Goal: Task Accomplishment & Management: Use online tool/utility

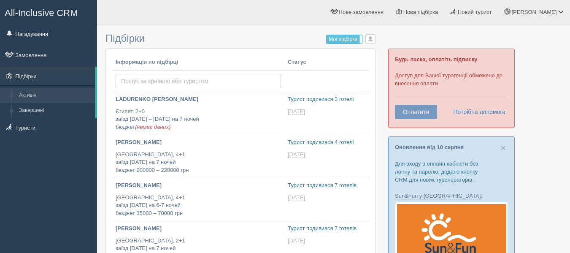
click at [186, 86] on input "text" at bounding box center [198, 81] width 165 height 14
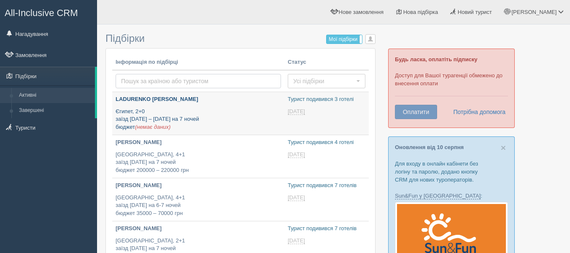
type input "[DATE] 15:45"
click at [139, 111] on p "Єгипет, 2+0 заїзд 20 лютого – 30 березня на 7 ночей бюджет (немає даних)" at bounding box center [198, 120] width 165 height 24
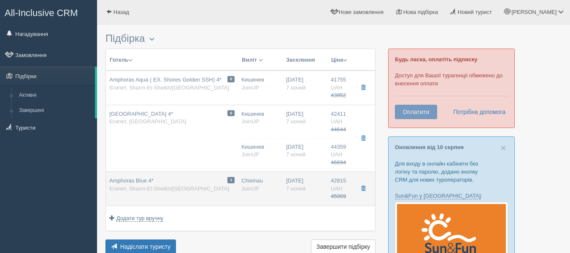
click at [176, 177] on div "Amphoras Blue 4* Єгипет, Sharm-El-Sheikh/Hadaba" at bounding box center [169, 185] width 120 height 16
type input "Amphoras Blue 4*"
type input "https://www.booking.com/hotel/eg/shores-aloha-resort.ru.html"
type textarea "+Отель на 1-й линии, при отеле красивый коралловый риф (заход в море с понтона …"
type input "[GEOGRAPHIC_DATA]"
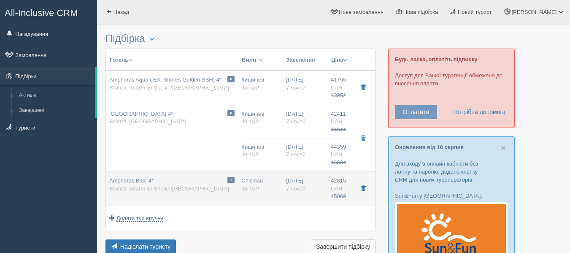
type input "Sharm-El-Sheikh/Hadaba"
type input "42815.00"
type input "45069.00"
type input "Chisinau"
type input "04:00"
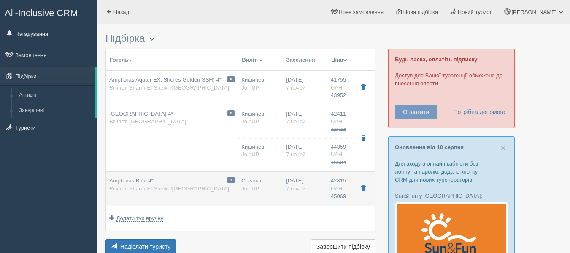
type input "07:15"
type input "23:30"
type input "03:00"
type input "7"
type input "Standard Garden View Room"
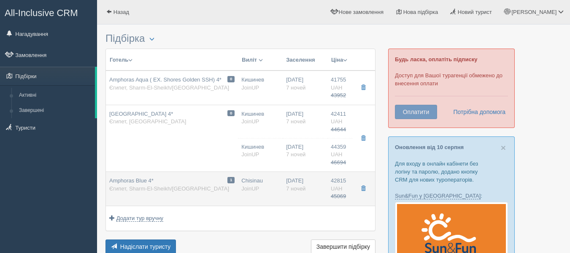
type input "Все включено"
type input "JoinUP"
type input "https://joinup.ua/hotel/amphoras-blue/"
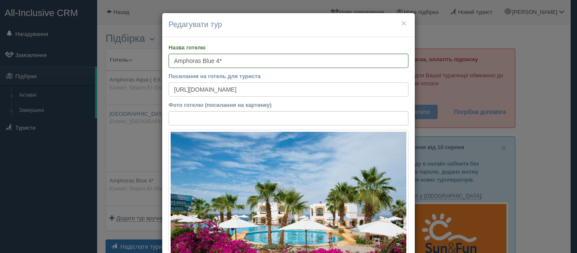
drag, startPoint x: 351, startPoint y: 95, endPoint x: 0, endPoint y: 114, distance: 351.6
click at [0, 114] on div "× Редагувати тур Назва готелю Amphoras Blue 4* Посилання на готель для туриста …" at bounding box center [288, 126] width 577 height 253
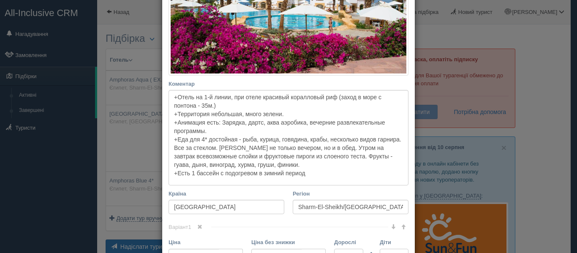
scroll to position [216, 0]
drag, startPoint x: 331, startPoint y: 174, endPoint x: 54, endPoint y: 73, distance: 294.7
click at [54, 73] on div "× Редагувати тур Назва готелю Amphoras Blue 4* Посилання на готель для туриста …" at bounding box center [288, 126] width 577 height 253
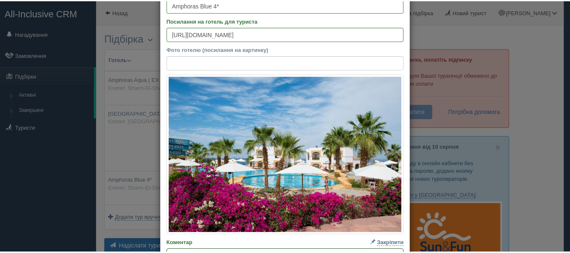
scroll to position [0, 0]
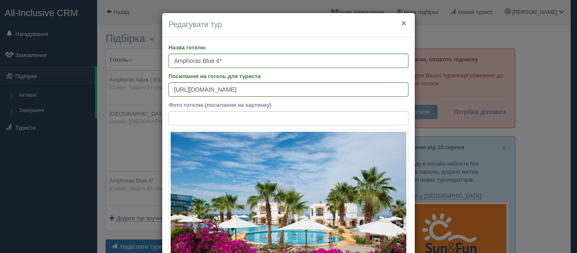
click at [402, 22] on button "×" at bounding box center [403, 23] width 5 height 9
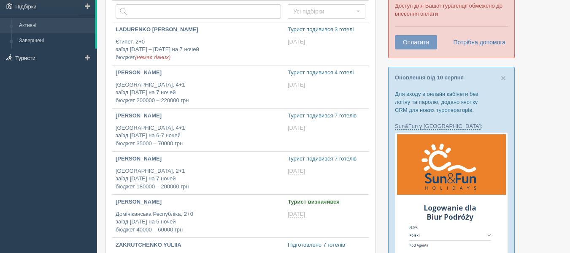
scroll to position [70, 0]
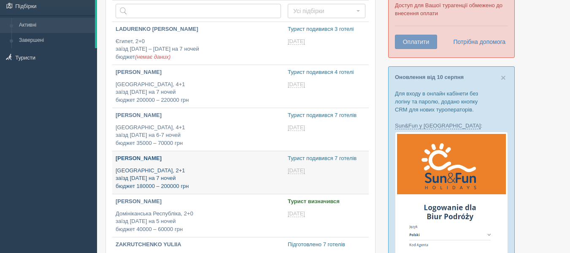
type input "[DATE] 11:45"
type input "[DATE] 10:50"
type input "2025-08-14 18:35"
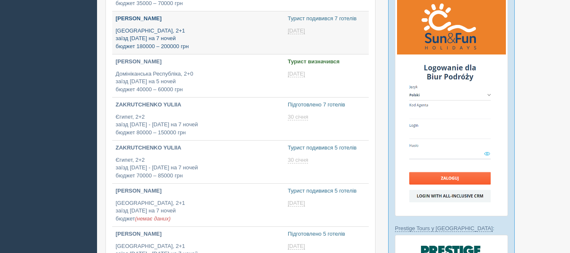
type input "2025-08-14 16:05"
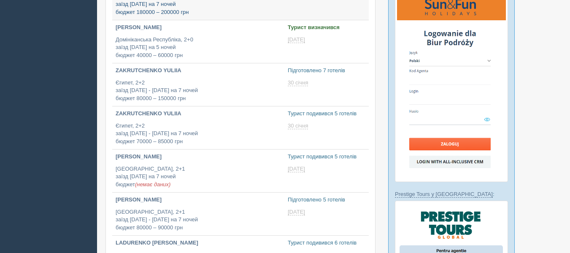
type input "[DATE] 19:50"
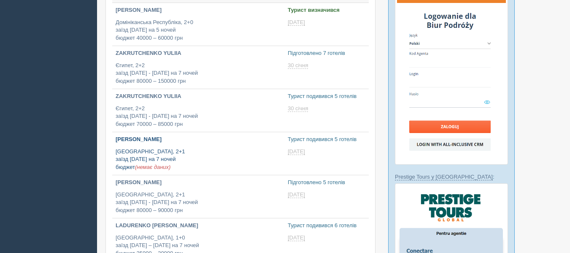
click at [210, 161] on p "Египет, 2+1 заїзд 13 лютого на 7 ночей бюджет (немає даних)" at bounding box center [198, 160] width 165 height 24
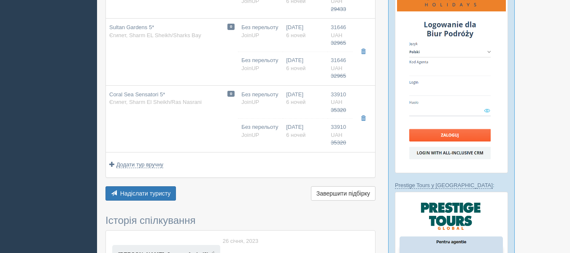
scroll to position [263, 0]
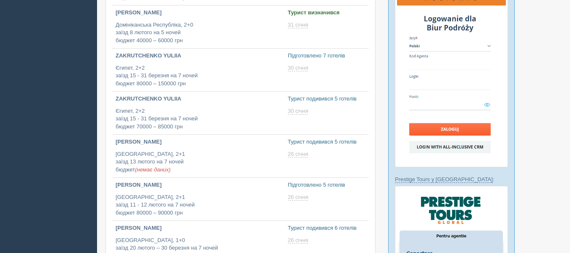
scroll to position [261, 0]
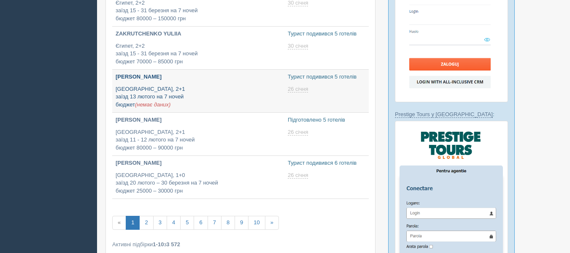
type input "[DATE] 16:25"
